Goal: Task Accomplishment & Management: Manage account settings

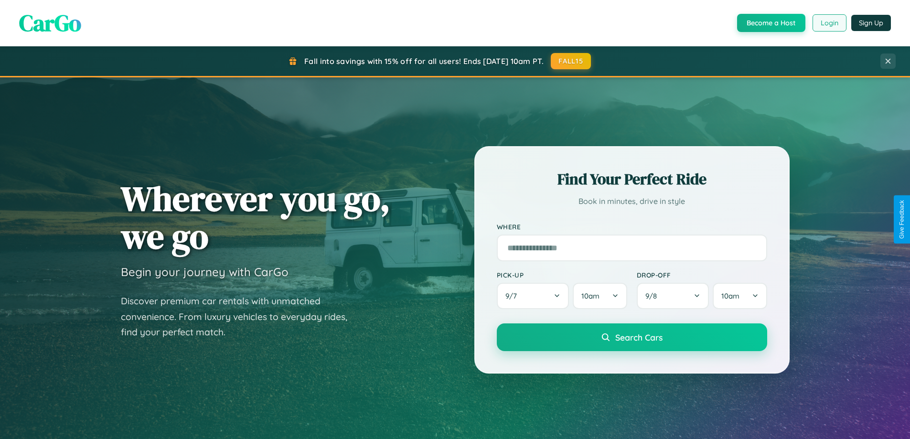
click at [829, 23] on button "Login" at bounding box center [829, 22] width 34 height 17
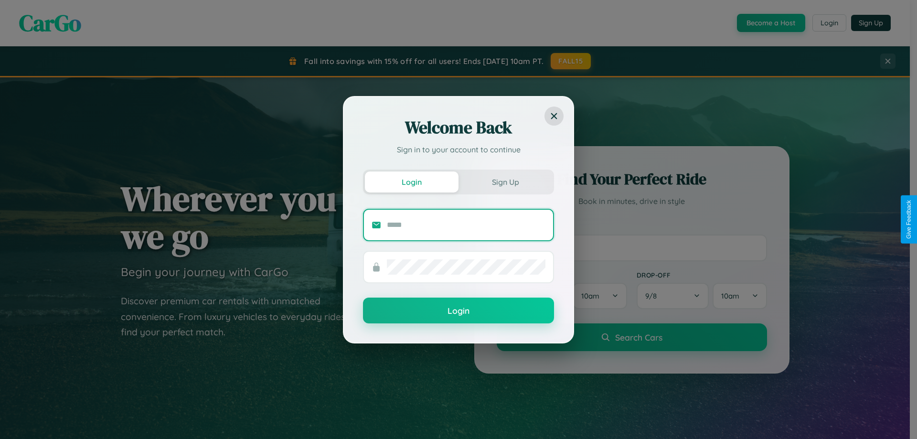
click at [466, 224] on input "text" at bounding box center [466, 224] width 159 height 15
type input "**********"
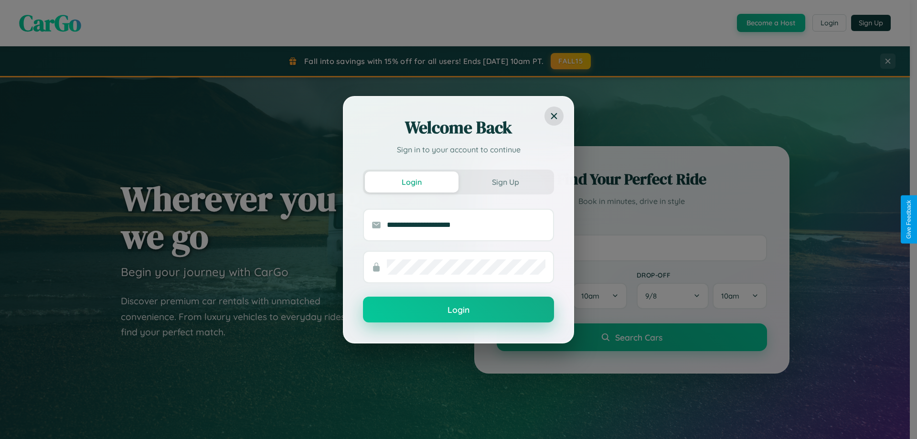
click at [458, 310] on button "Login" at bounding box center [458, 310] width 191 height 26
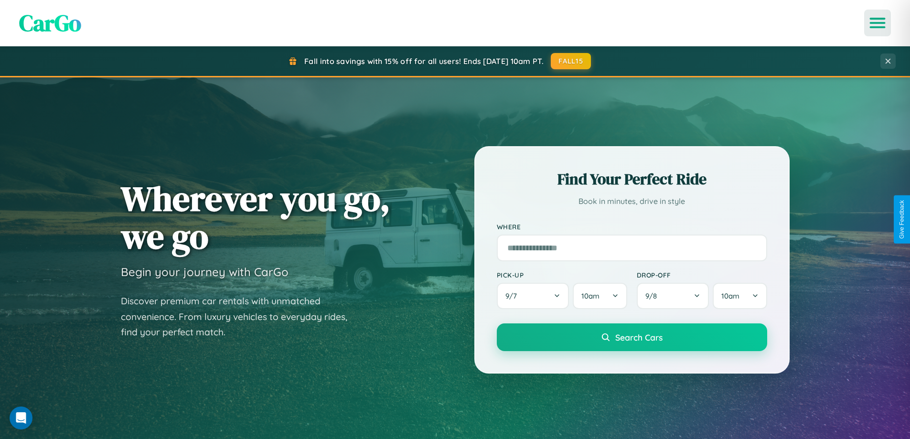
click at [877, 23] on icon "Open menu" at bounding box center [878, 23] width 14 height 9
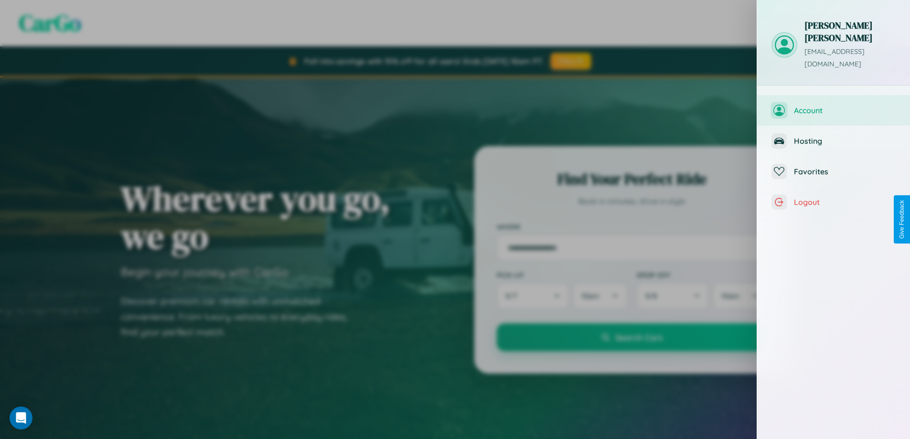
click at [833, 106] on span "Account" at bounding box center [845, 111] width 102 height 10
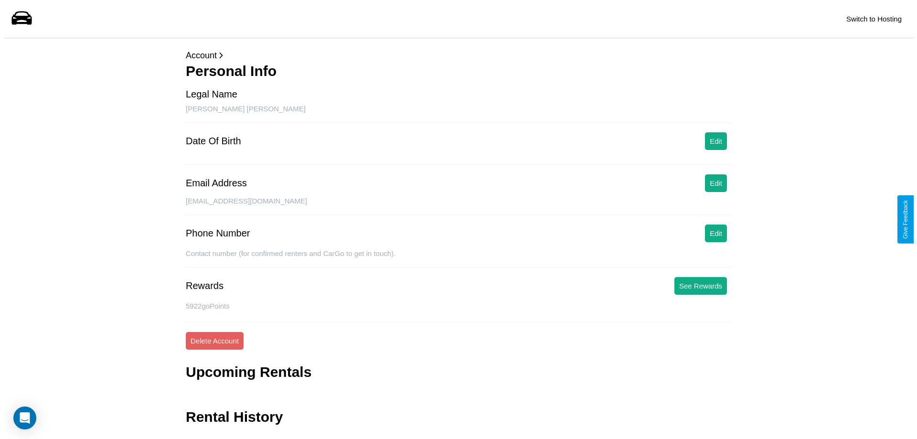
scroll to position [23, 0]
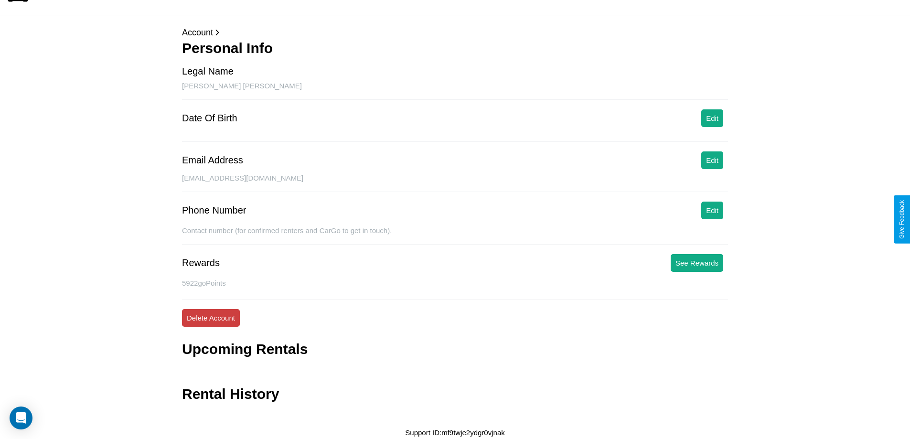
click at [211, 318] on button "Delete Account" at bounding box center [211, 318] width 58 height 18
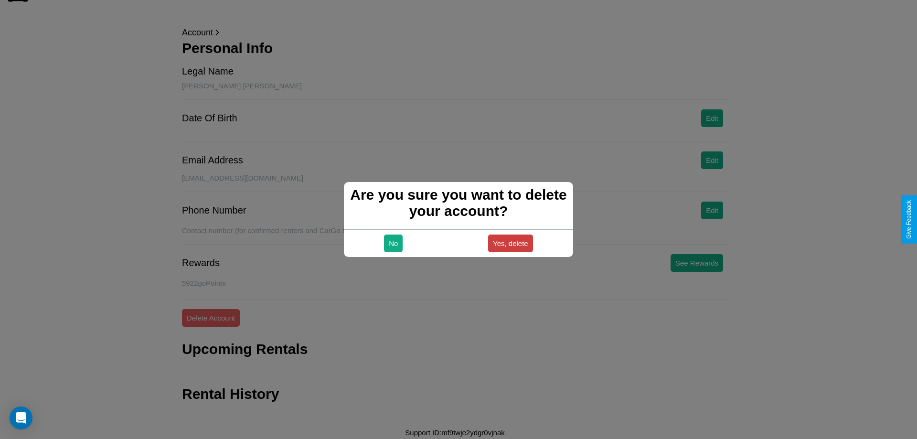
click at [510, 243] on button "Yes, delete" at bounding box center [510, 244] width 45 height 18
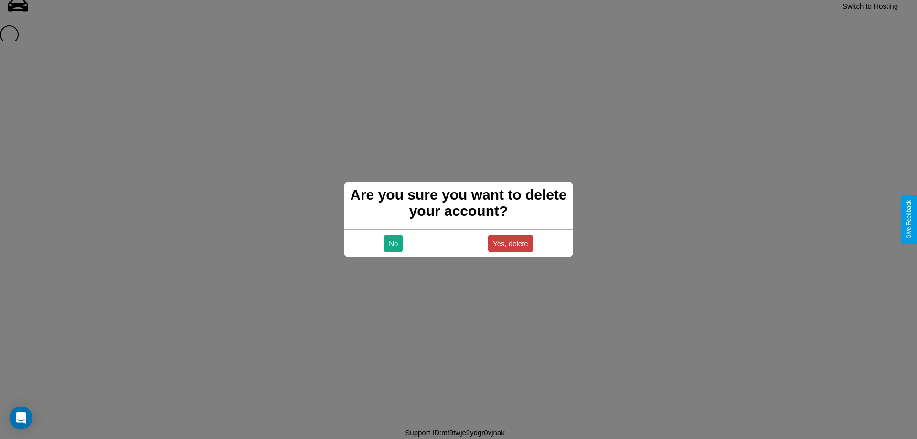
scroll to position [13, 0]
